Goal: Browse casually

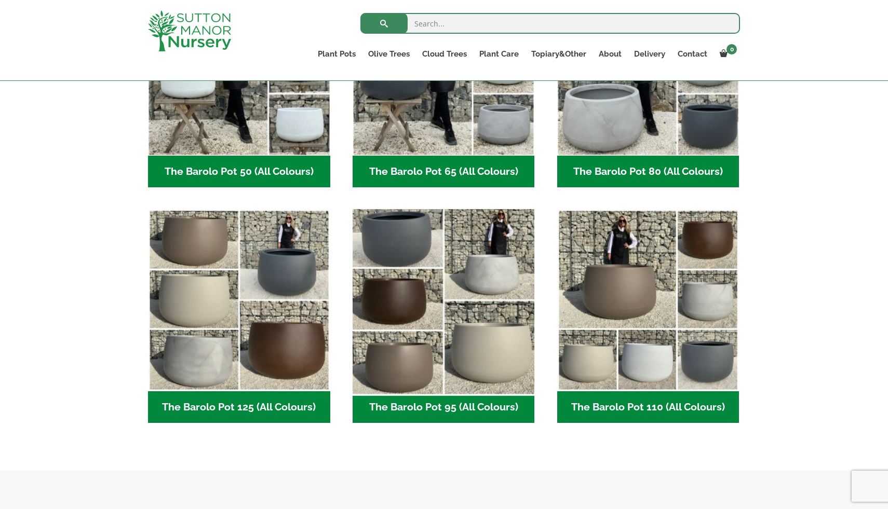
scroll to position [383, 0]
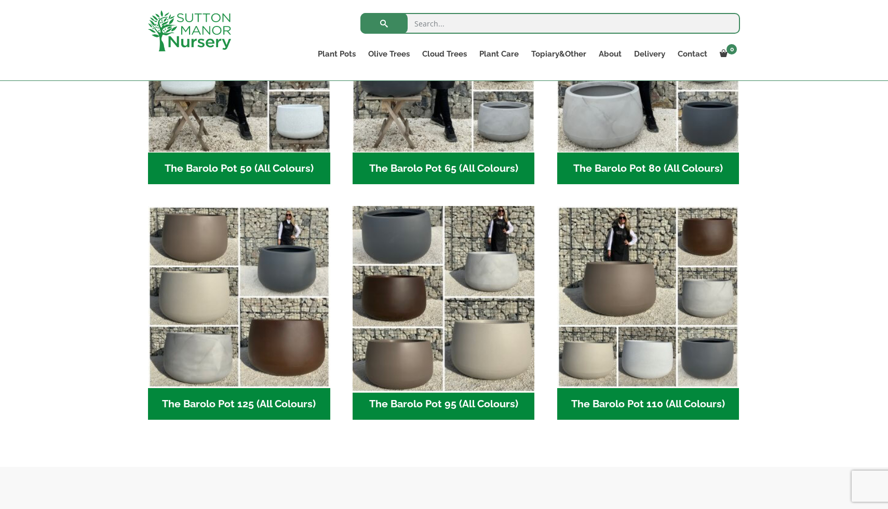
click at [402, 322] on img "Visit product category The Barolo Pot 95 (All Colours)" at bounding box center [443, 297] width 191 height 191
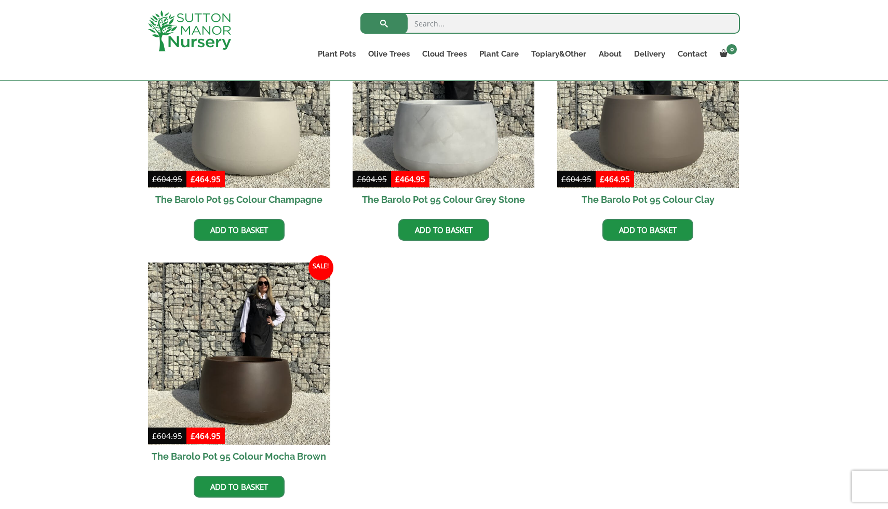
scroll to position [652, 0]
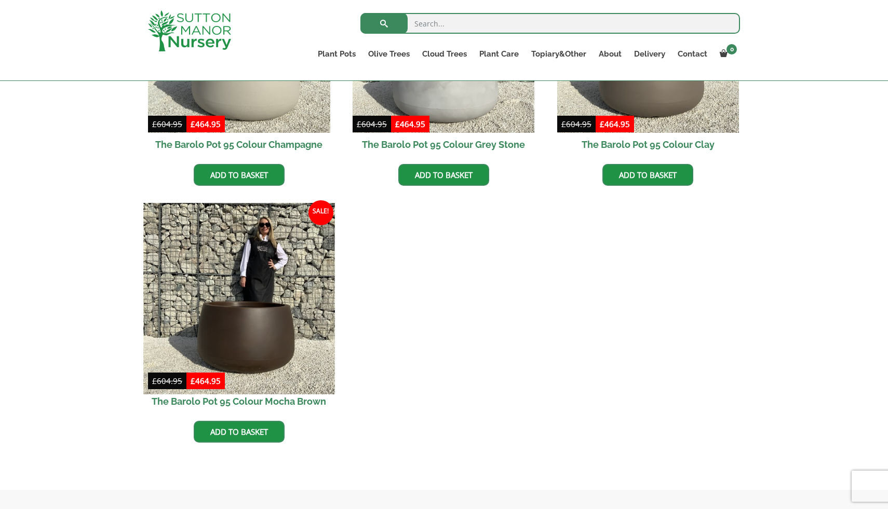
click at [255, 350] on img at bounding box center [238, 298] width 191 height 191
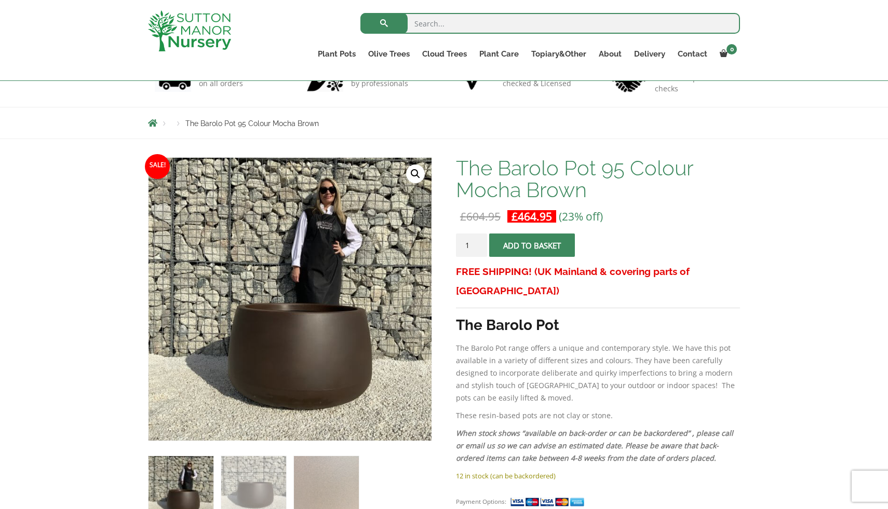
scroll to position [82, 0]
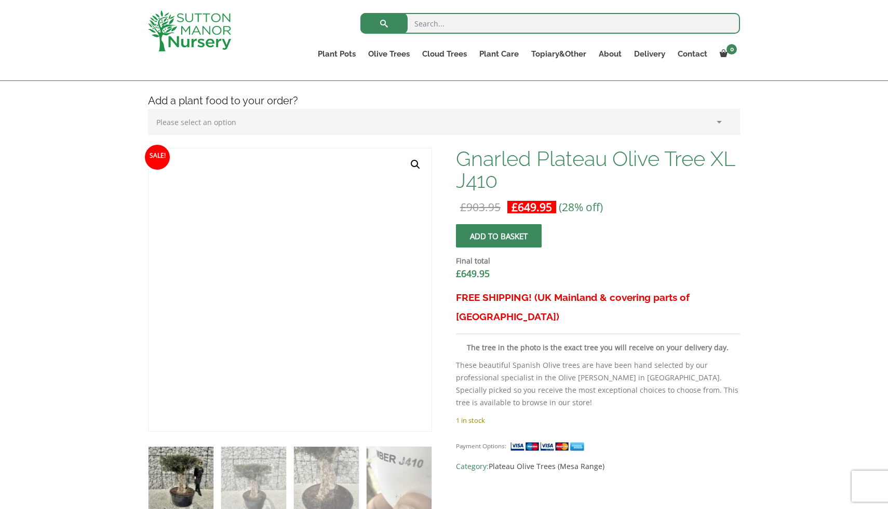
scroll to position [262, 0]
